Goal: Transaction & Acquisition: Purchase product/service

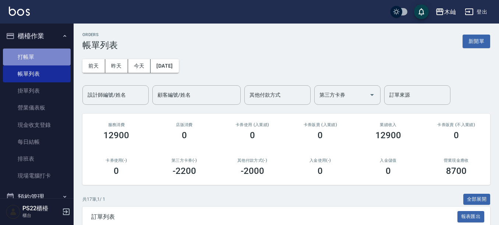
click at [43, 53] on link "打帳單" at bounding box center [37, 57] width 68 height 17
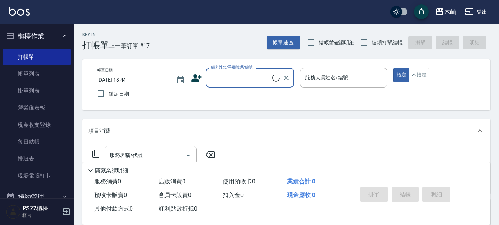
click at [196, 79] on icon at bounding box center [196, 77] width 10 height 7
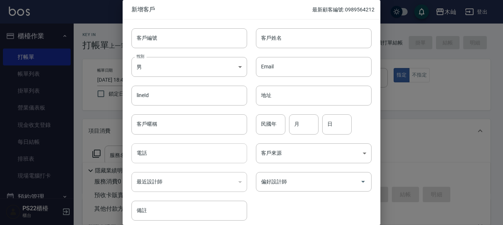
click at [180, 161] on input "電話" at bounding box center [189, 154] width 116 height 20
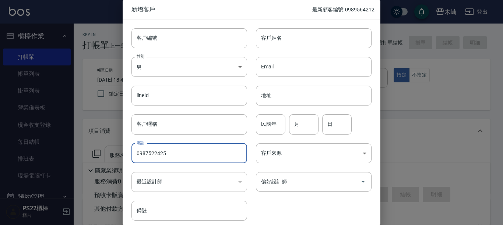
type input "0987522425"
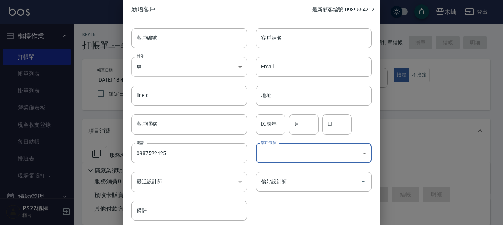
click at [169, 68] on body "木屾 登出 櫃檯作業 打帳單 帳單列表 掛單列表 營業儀表板 現金收支登錄 每日結帳 排班表 現場電腦打卡 預約管理 預約管理 單日預約紀錄 單週預約紀錄 報…" at bounding box center [251, 179] width 503 height 359
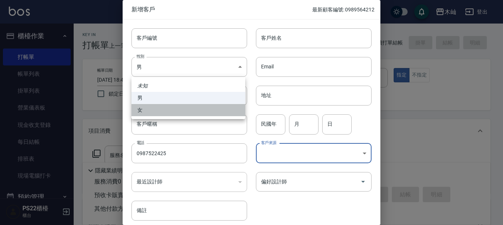
click at [170, 109] on li "女" at bounding box center [188, 110] width 114 height 12
type input "[DEMOGRAPHIC_DATA]"
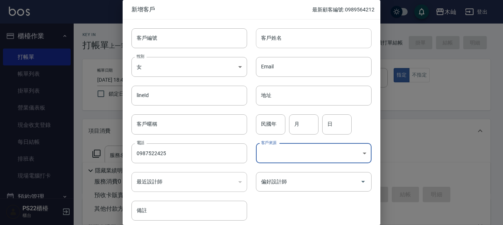
click at [279, 42] on input "客戶姓名" at bounding box center [314, 38] width 116 height 20
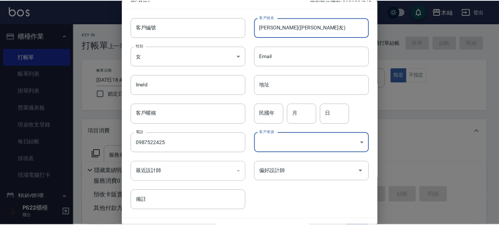
scroll to position [30, 0]
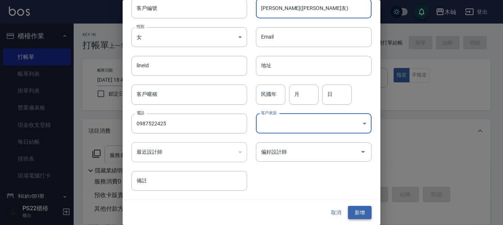
type input "[PERSON_NAME]([PERSON_NAME]友)"
click at [356, 211] on button "新增" at bounding box center [360, 213] width 24 height 14
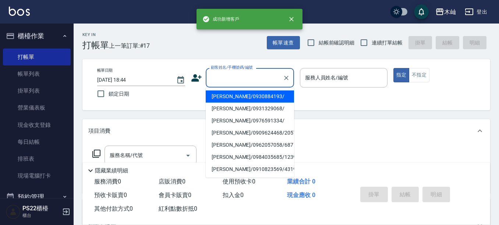
click at [234, 78] on input "顧客姓名/手機號碼/編號" at bounding box center [244, 77] width 71 height 13
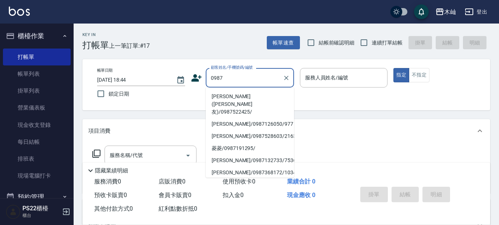
click at [247, 94] on li "[PERSON_NAME]([PERSON_NAME]友)/0987522425/" at bounding box center [250, 105] width 88 height 28
type input "[PERSON_NAME]([PERSON_NAME]友)/0987522425/"
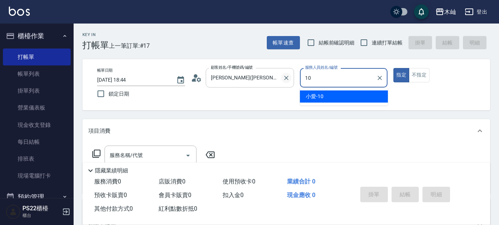
type input "小愛-10"
type button "true"
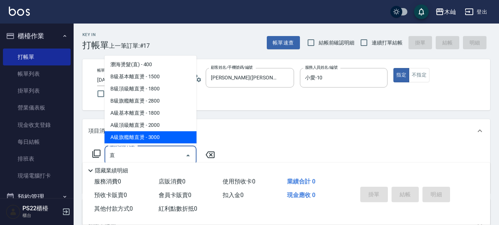
click at [156, 141] on span "A級旗艦離直燙 - 3000" at bounding box center [151, 137] width 92 height 12
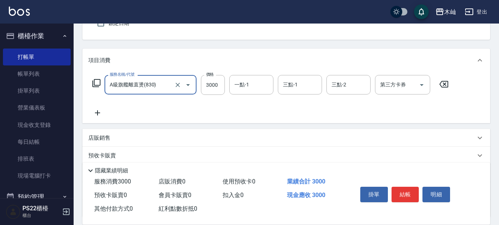
scroll to position [74, 0]
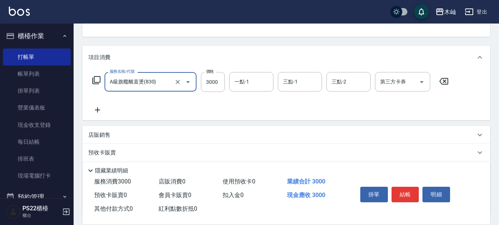
type input "A級旗艦離直燙(830)"
click at [101, 112] on icon at bounding box center [97, 110] width 18 height 9
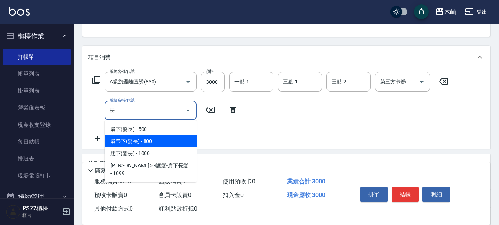
click at [128, 140] on span "肩帶下(髮長) - 800" at bounding box center [151, 141] width 92 height 12
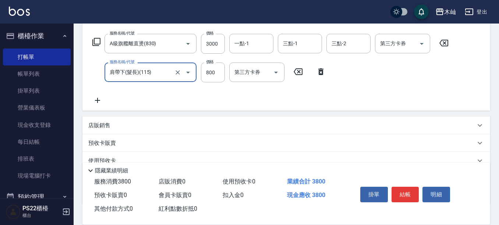
scroll to position [162, 0]
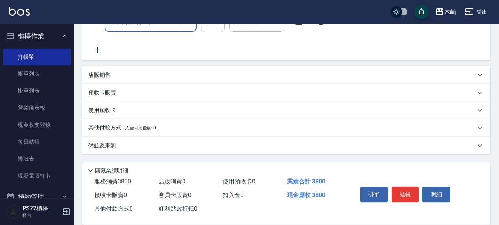
type input "肩帶下(髮長)(115)"
click at [109, 116] on div "使用預收卡" at bounding box center [286, 111] width 408 height 18
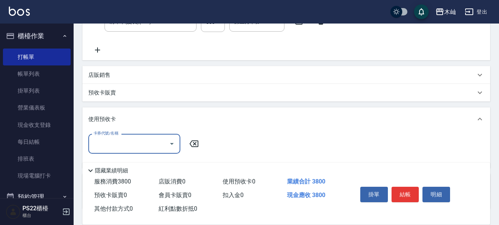
scroll to position [0, 0]
click at [112, 142] on input "卡券代號/名稱" at bounding box center [129, 143] width 74 height 13
click at [112, 143] on input "卡券代號/名稱" at bounding box center [129, 143] width 74 height 13
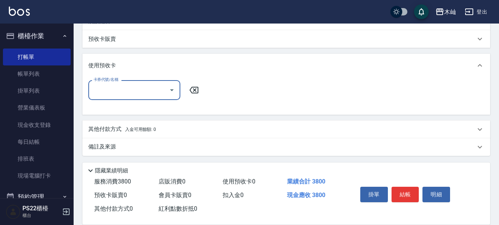
scroll to position [218, 0]
click at [113, 121] on div "其他付款方式 入金可用餘額: 0" at bounding box center [286, 128] width 408 height 18
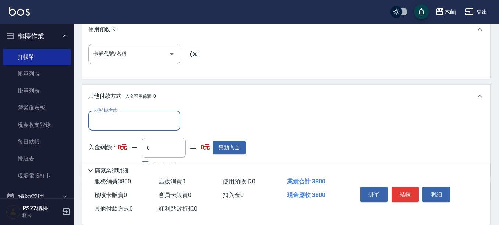
scroll to position [298, 0]
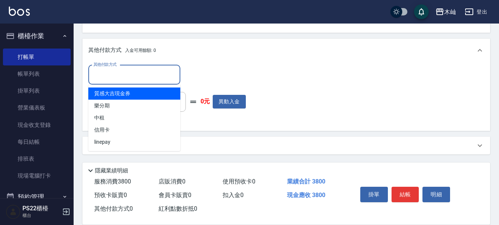
click at [127, 70] on input "其他付款方式" at bounding box center [134, 74] width 85 height 13
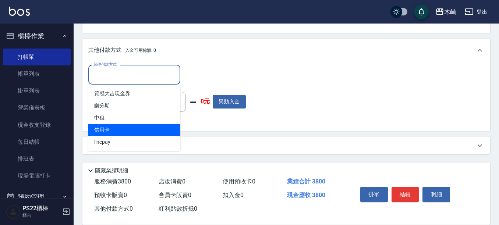
click at [114, 127] on span "信用卡" at bounding box center [134, 130] width 92 height 12
type input "信用卡"
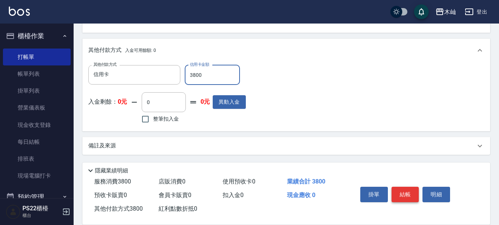
type input "3800"
click at [401, 191] on button "結帳" at bounding box center [406, 194] width 28 height 15
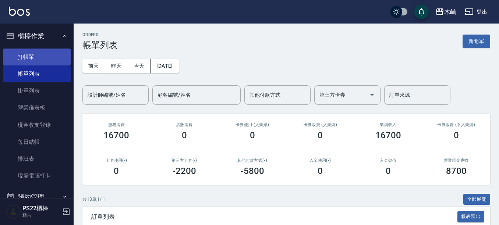
click at [40, 52] on link "打帳單" at bounding box center [37, 57] width 68 height 17
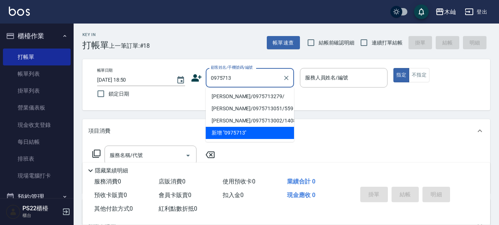
click at [251, 95] on li "[PERSON_NAME]/0975713279/" at bounding box center [250, 97] width 88 height 12
type input "[PERSON_NAME]/0975713279/"
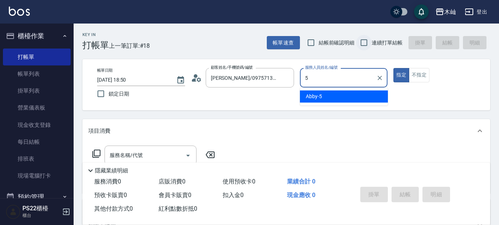
type input "Abby-5"
type button "true"
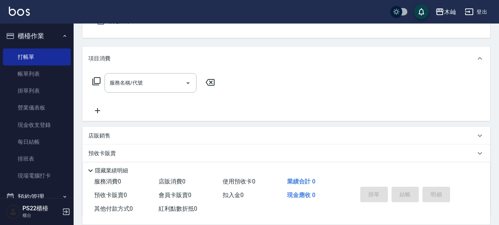
scroll to position [74, 0]
click at [151, 85] on input "服務名稱/代號" at bounding box center [145, 81] width 74 height 13
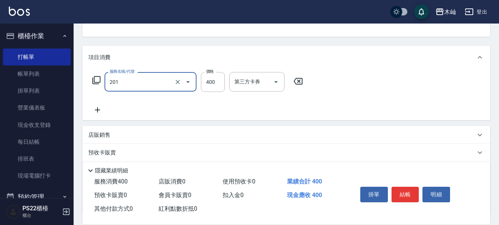
type input "洗剪(201)"
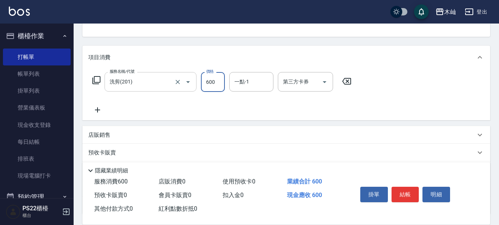
type input "600"
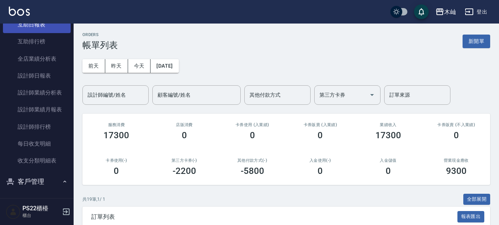
scroll to position [258, 0]
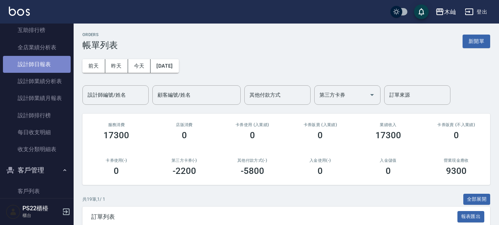
click at [46, 66] on link "設計師日報表" at bounding box center [37, 64] width 68 height 17
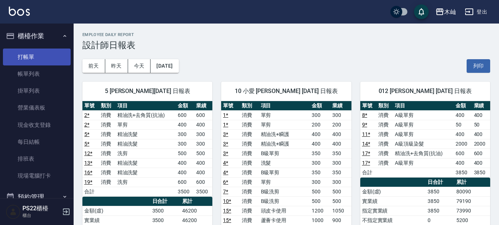
click at [38, 52] on link "打帳單" at bounding box center [37, 57] width 68 height 17
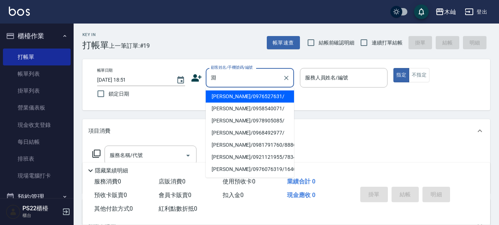
click at [257, 96] on li "[PERSON_NAME]/0976527631/" at bounding box center [250, 97] width 88 height 12
type input "[PERSON_NAME]/0976527631/"
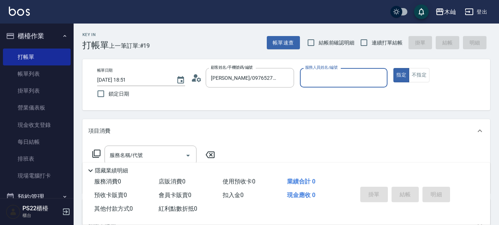
type input "小愛-10"
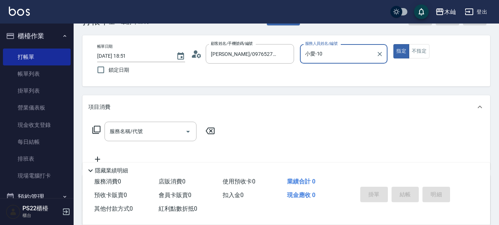
scroll to position [37, 0]
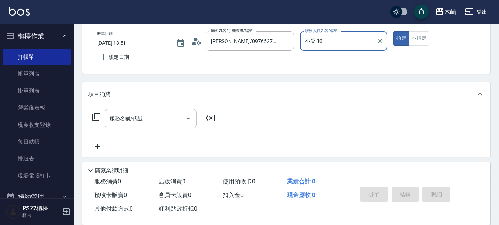
click at [139, 114] on input "服務名稱/代號" at bounding box center [145, 118] width 74 height 13
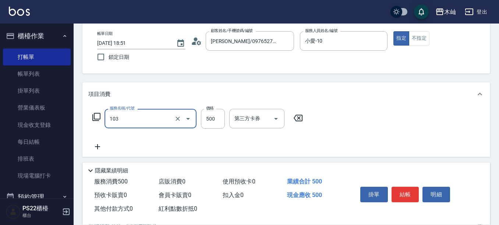
type input "B級洗剪(103)"
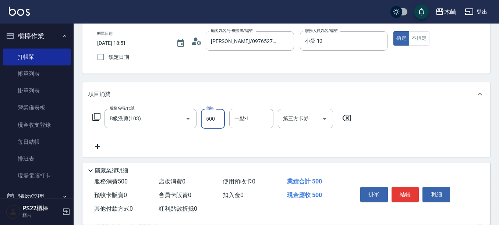
drag, startPoint x: 402, startPoint y: 191, endPoint x: 406, endPoint y: 193, distance: 4.6
click at [403, 191] on button "結帳" at bounding box center [406, 194] width 28 height 15
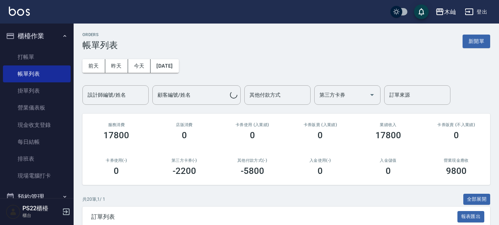
click at [490, 44] on button "新開單" at bounding box center [477, 42] width 28 height 14
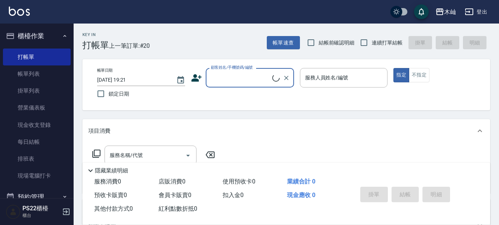
click at [236, 78] on input "顧客姓名/手機號碼/編號" at bounding box center [240, 77] width 63 height 13
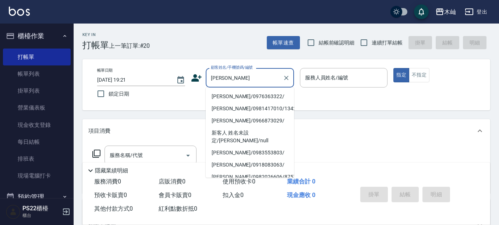
click at [246, 97] on li "[PERSON_NAME]/0976363322/" at bounding box center [250, 97] width 88 height 12
type input "[PERSON_NAME]/0976363322/"
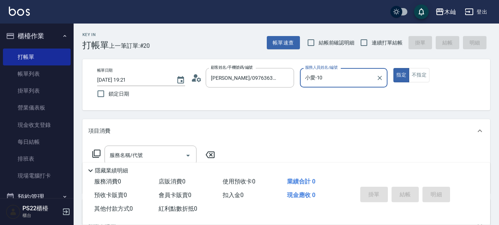
type input "小愛-10"
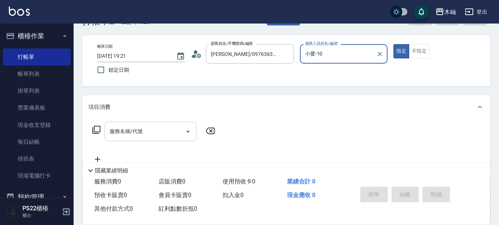
scroll to position [37, 0]
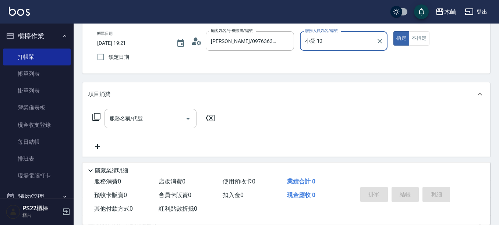
click at [153, 117] on input "服務名稱/代號" at bounding box center [145, 118] width 74 height 13
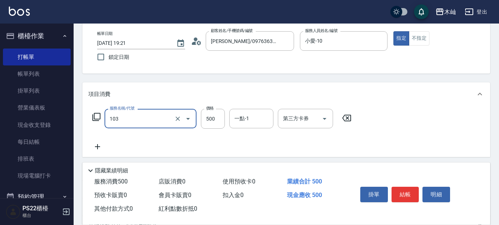
type input "B級洗剪(103)"
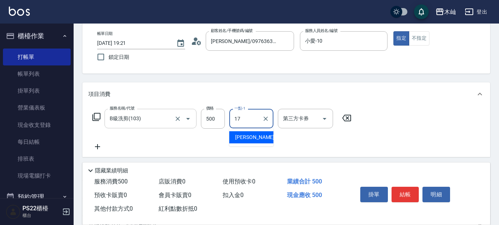
type input "[PERSON_NAME]-17"
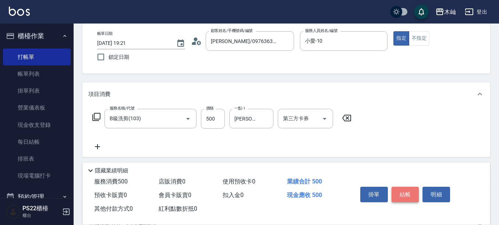
click at [406, 187] on button "結帳" at bounding box center [406, 194] width 28 height 15
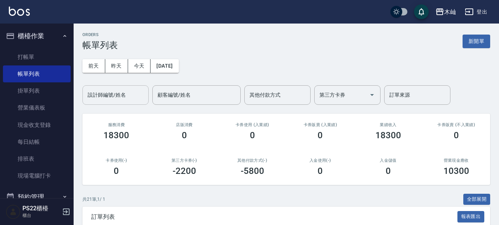
click at [112, 95] on input "設計師編號/姓名" at bounding box center [116, 95] width 60 height 13
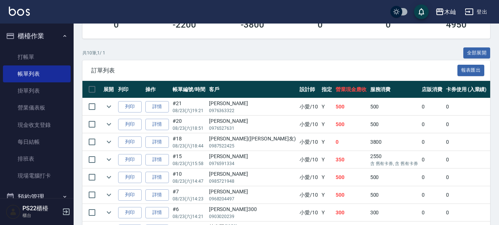
scroll to position [147, 0]
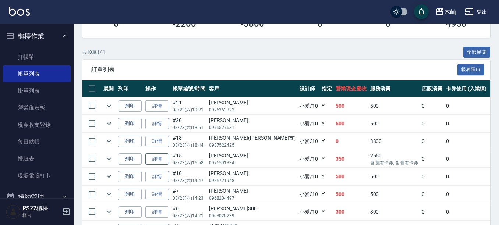
type input "小愛-10"
click at [158, 162] on link "詳情" at bounding box center [157, 159] width 24 height 11
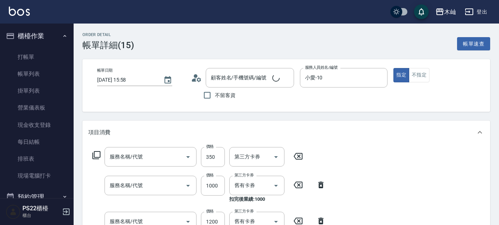
type input "[DATE] 15:58"
type input "小愛-10"
type input "B級單剪(104)"
type input "蘆薈卡使用(1122)"
type input "頭皮卡使用(1121)"
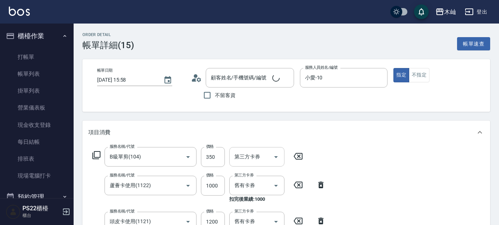
type input "[PERSON_NAME]/0976591334/"
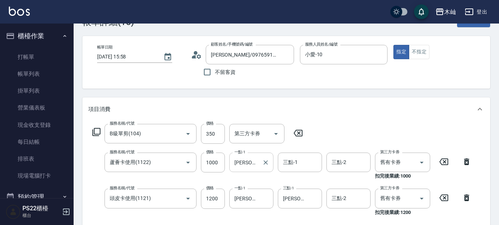
scroll to position [110, 0]
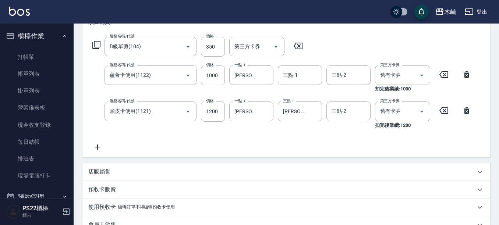
click at [301, 46] on icon at bounding box center [298, 46] width 18 height 9
click at [272, 47] on icon at bounding box center [270, 46] width 18 height 9
click at [269, 46] on icon at bounding box center [270, 46] width 18 height 9
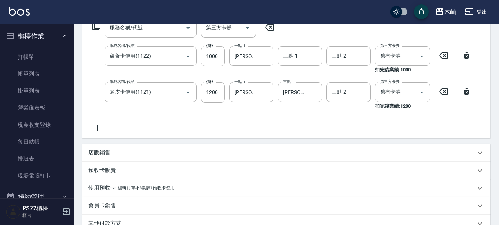
scroll to position [221, 0]
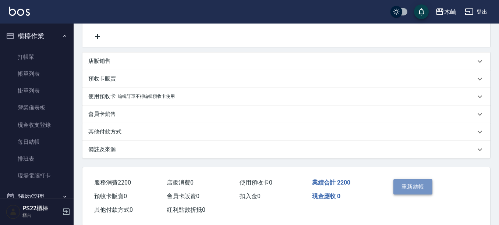
click at [422, 191] on button "重新結帳" at bounding box center [413, 186] width 39 height 15
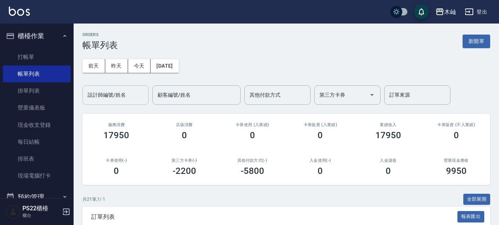
click at [99, 98] on input "設計師編號/姓名" at bounding box center [116, 95] width 60 height 13
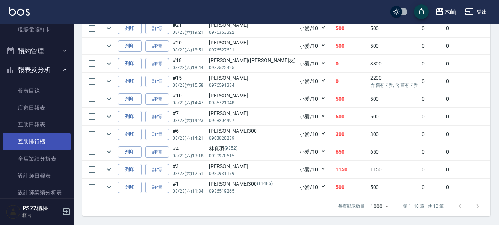
scroll to position [184, 0]
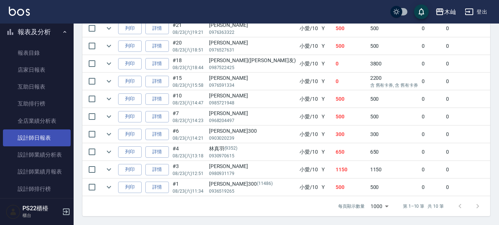
type input "小愛-10"
click at [42, 137] on link "設計師日報表" at bounding box center [37, 138] width 68 height 17
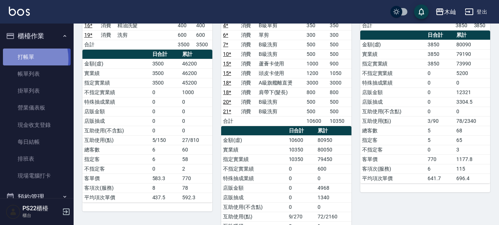
click at [20, 59] on link "打帳單" at bounding box center [37, 57] width 68 height 17
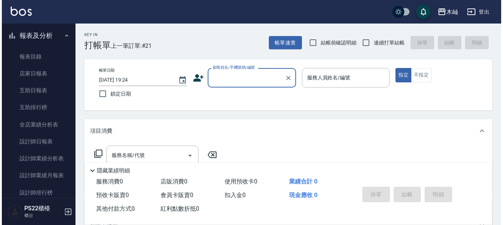
scroll to position [104, 0]
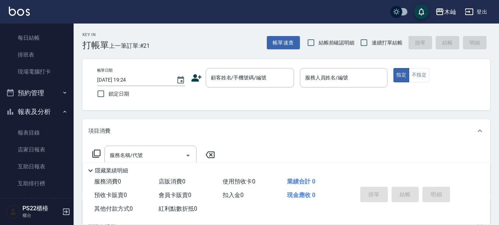
click at [199, 78] on icon at bounding box center [196, 78] width 11 height 11
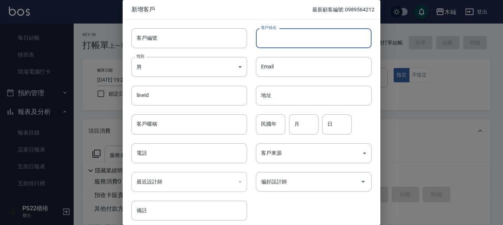
click at [308, 43] on input "客戶姓名" at bounding box center [314, 38] width 116 height 20
type input "[PERSON_NAME]"
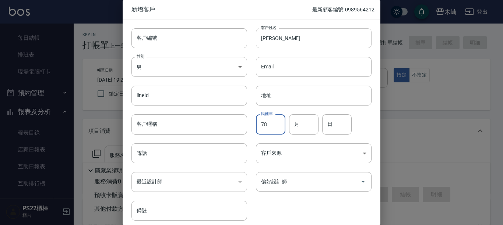
type input "78"
type input "10"
type input "09"
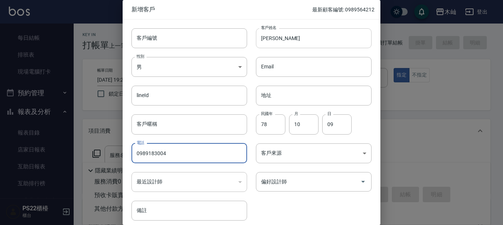
type input "0989183004"
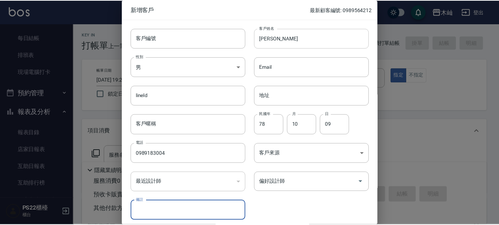
scroll to position [30, 0]
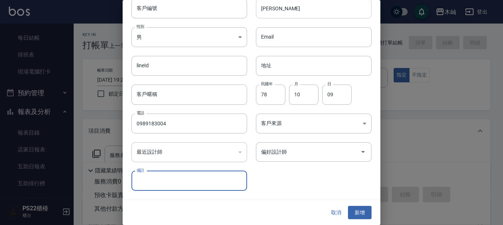
click at [348, 206] on button "新增" at bounding box center [360, 213] width 24 height 14
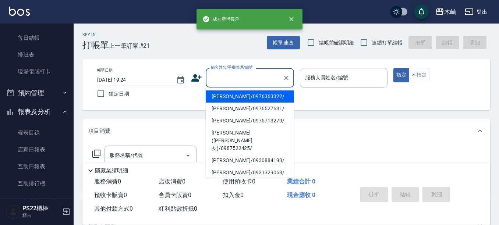
click at [233, 79] on input "顧客姓名/手機號碼/編號" at bounding box center [244, 77] width 71 height 13
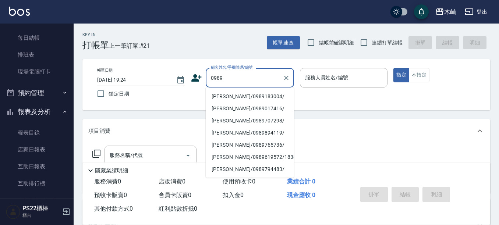
click at [237, 96] on li "[PERSON_NAME]/0989183004/" at bounding box center [250, 97] width 88 height 12
type input "[PERSON_NAME]/0989183004/"
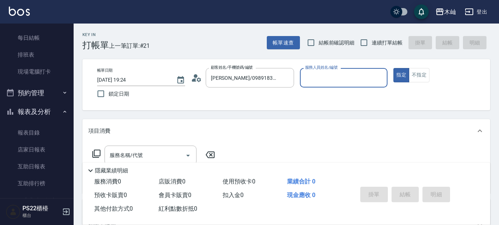
click at [310, 75] on input "服務人員姓名/編號" at bounding box center [343, 77] width 81 height 13
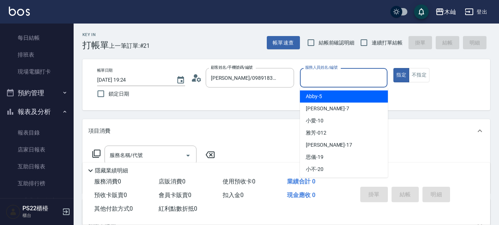
click at [316, 97] on span "Abby -5" at bounding box center [314, 97] width 16 height 8
type input "Abby-5"
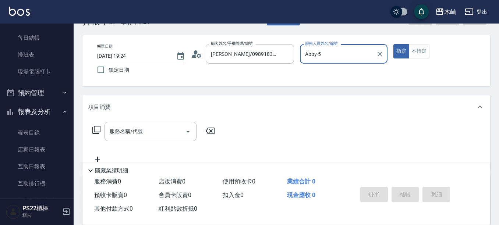
scroll to position [37, 0]
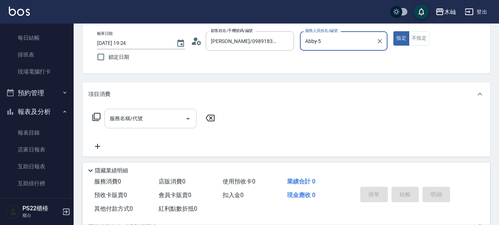
click at [154, 121] on input "服務名稱/代號" at bounding box center [145, 118] width 74 height 13
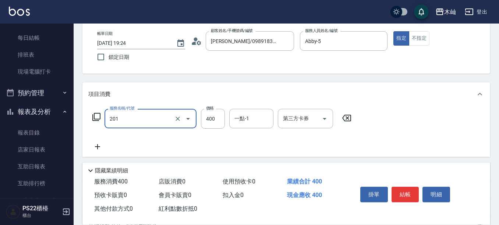
type input "洗剪(201)"
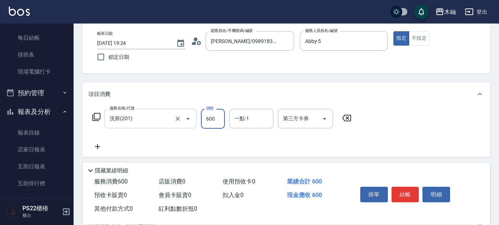
type input "600"
click at [409, 193] on button "結帳" at bounding box center [406, 194] width 28 height 15
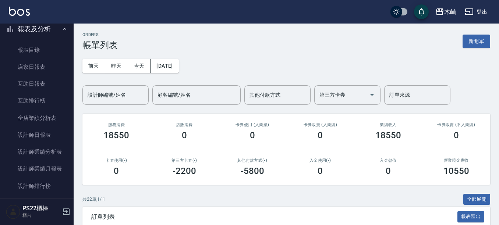
scroll to position [178, 0]
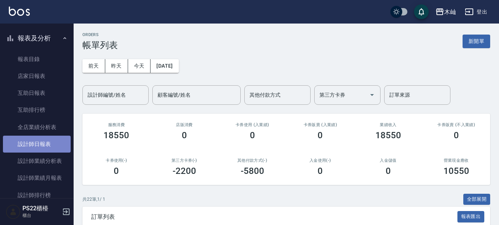
click at [36, 141] on link "設計師日報表" at bounding box center [37, 144] width 68 height 17
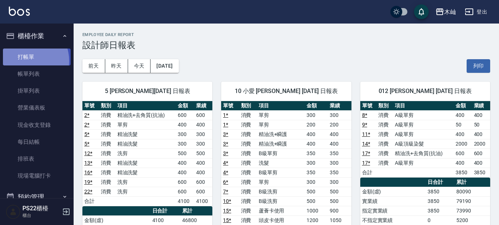
click at [26, 61] on link "打帳單" at bounding box center [37, 57] width 68 height 17
